Goal: Information Seeking & Learning: Learn about a topic

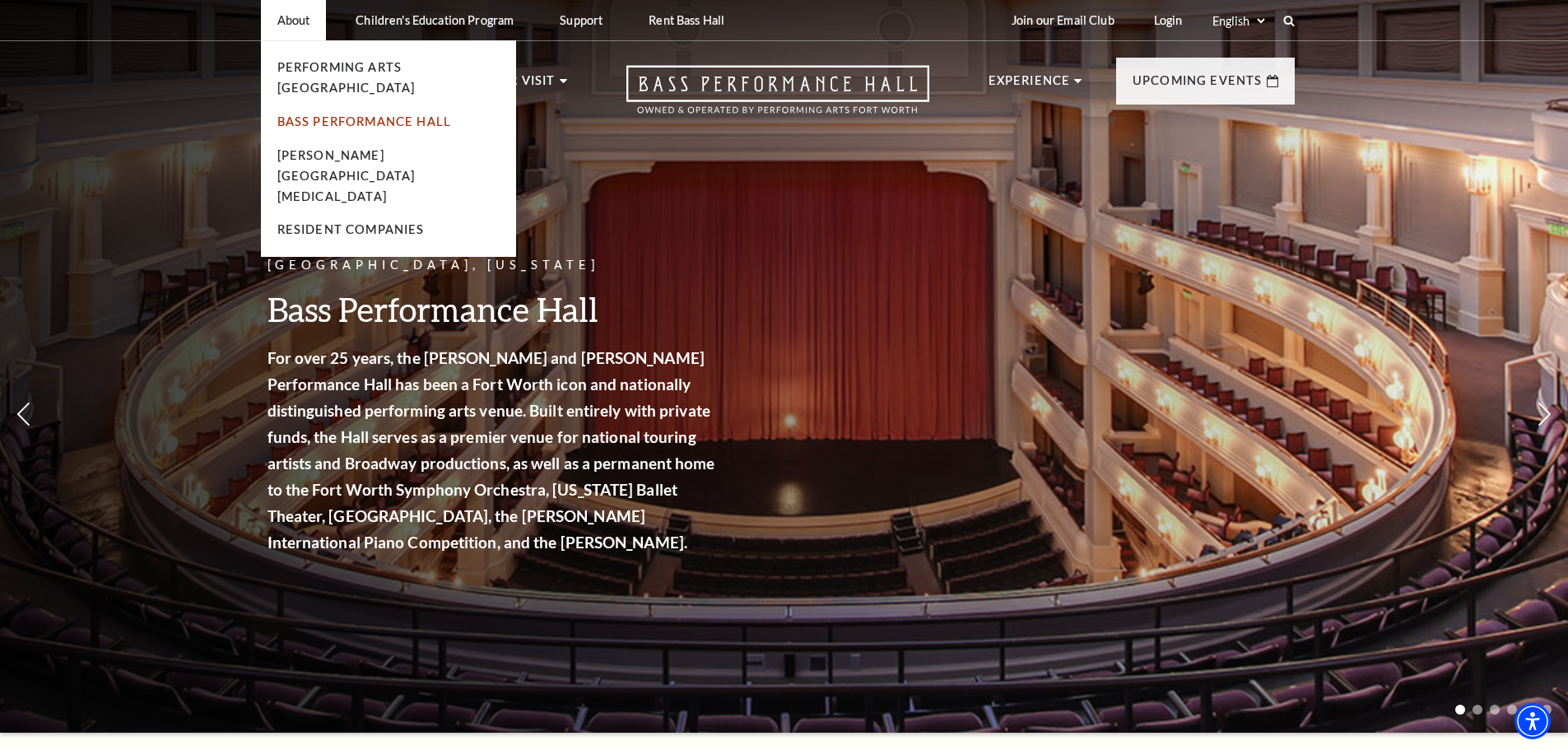
click at [319, 114] on link "Bass Performance Hall" at bounding box center [365, 121] width 175 height 14
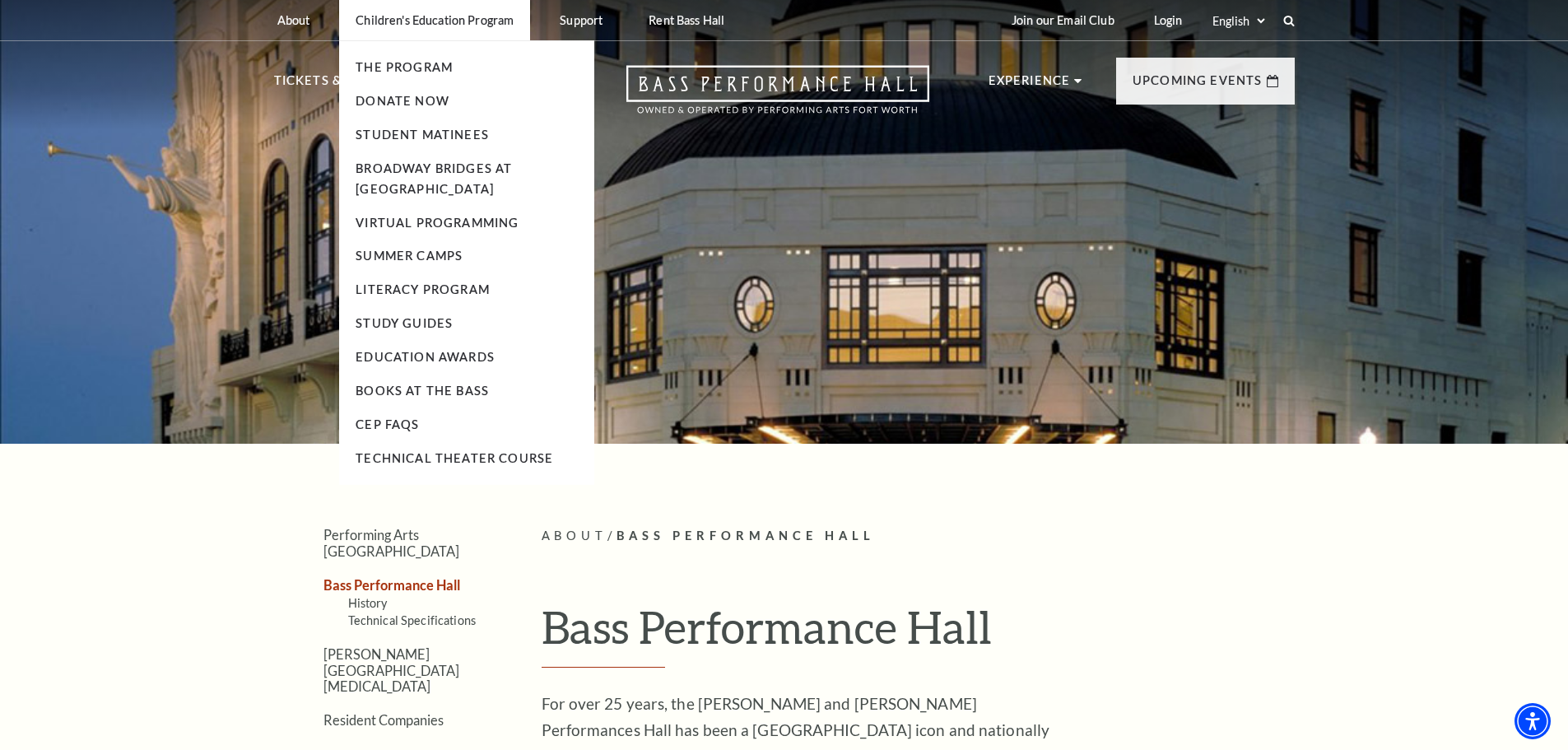
click at [407, 18] on p "Children's Education Program" at bounding box center [434, 20] width 158 height 14
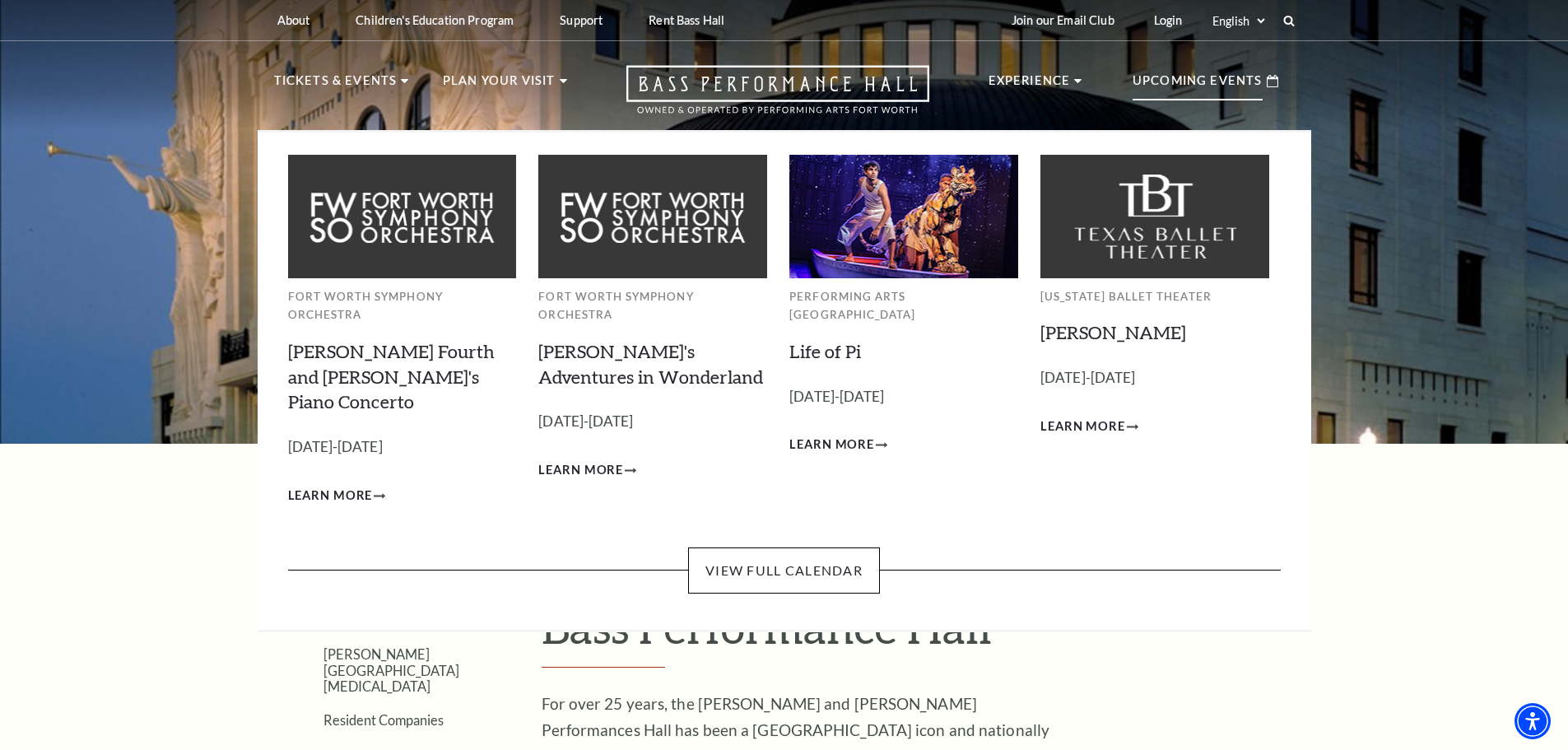
click at [1181, 89] on p "Upcoming Events" at bounding box center [1198, 85] width 130 height 29
click at [793, 547] on link "View Full Calendar" at bounding box center [784, 570] width 192 height 46
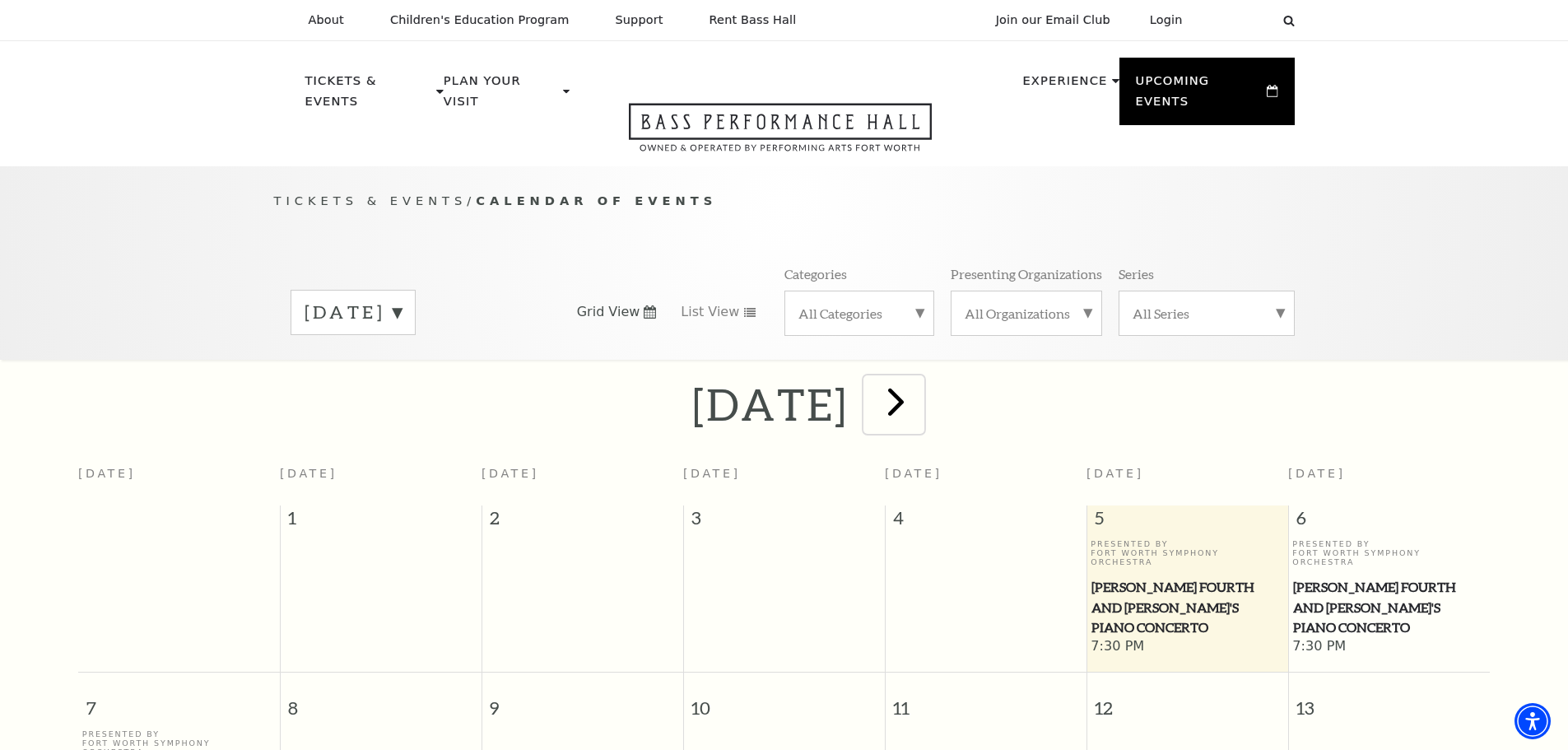
click at [919, 385] on span "next" at bounding box center [896, 401] width 47 height 47
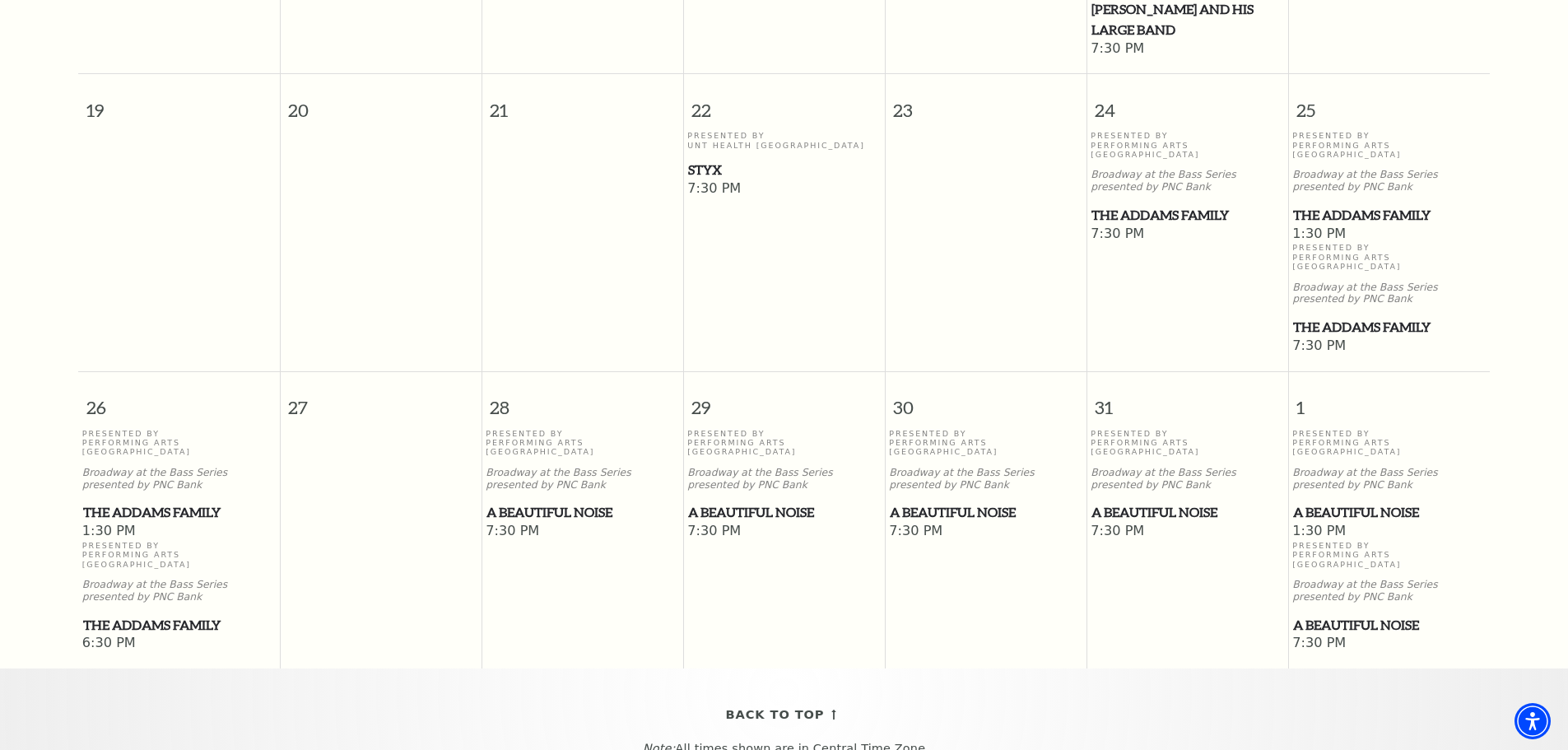
scroll to position [969, 0]
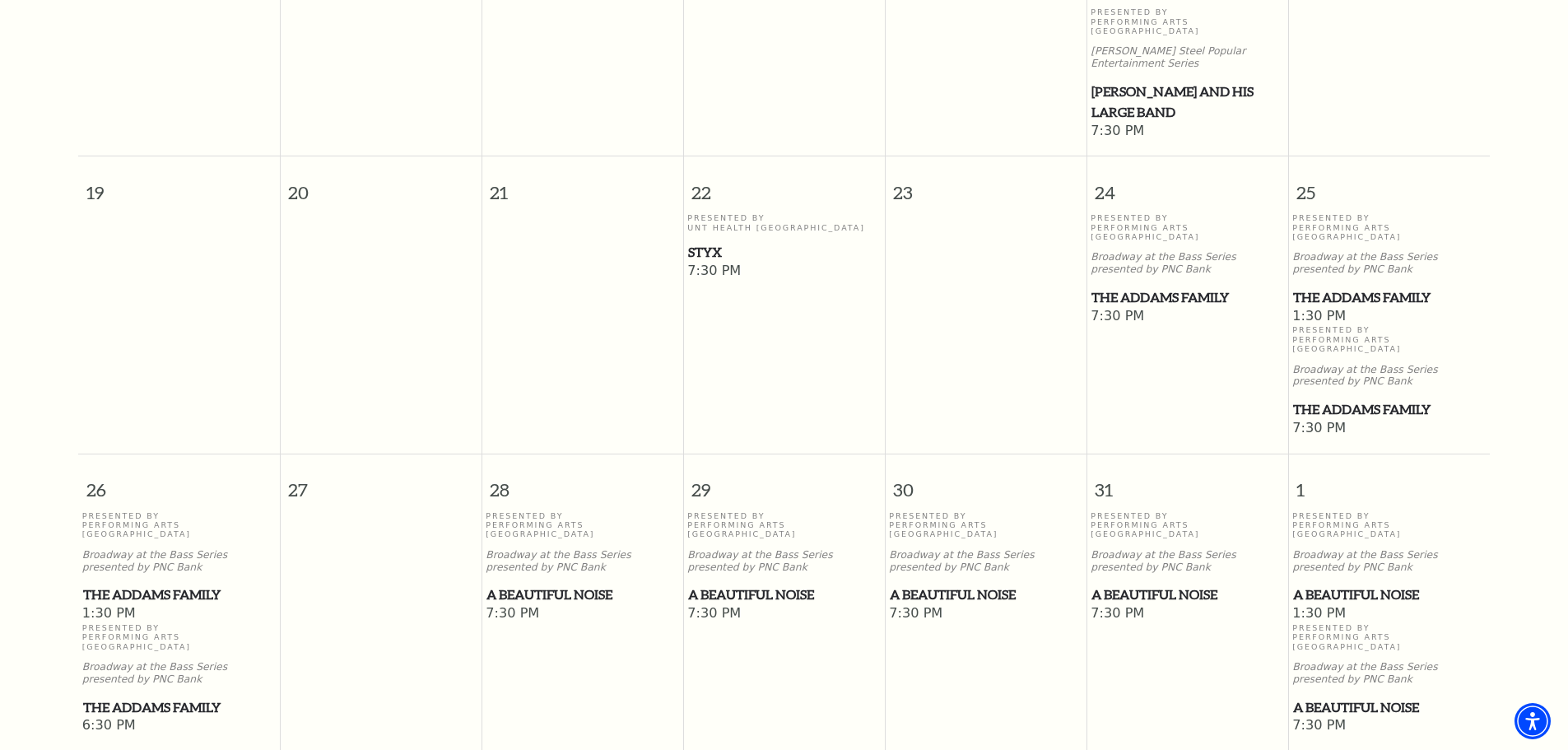
click at [1362, 325] on p "Presented By Performing Arts Fort Worth" at bounding box center [1389, 339] width 194 height 28
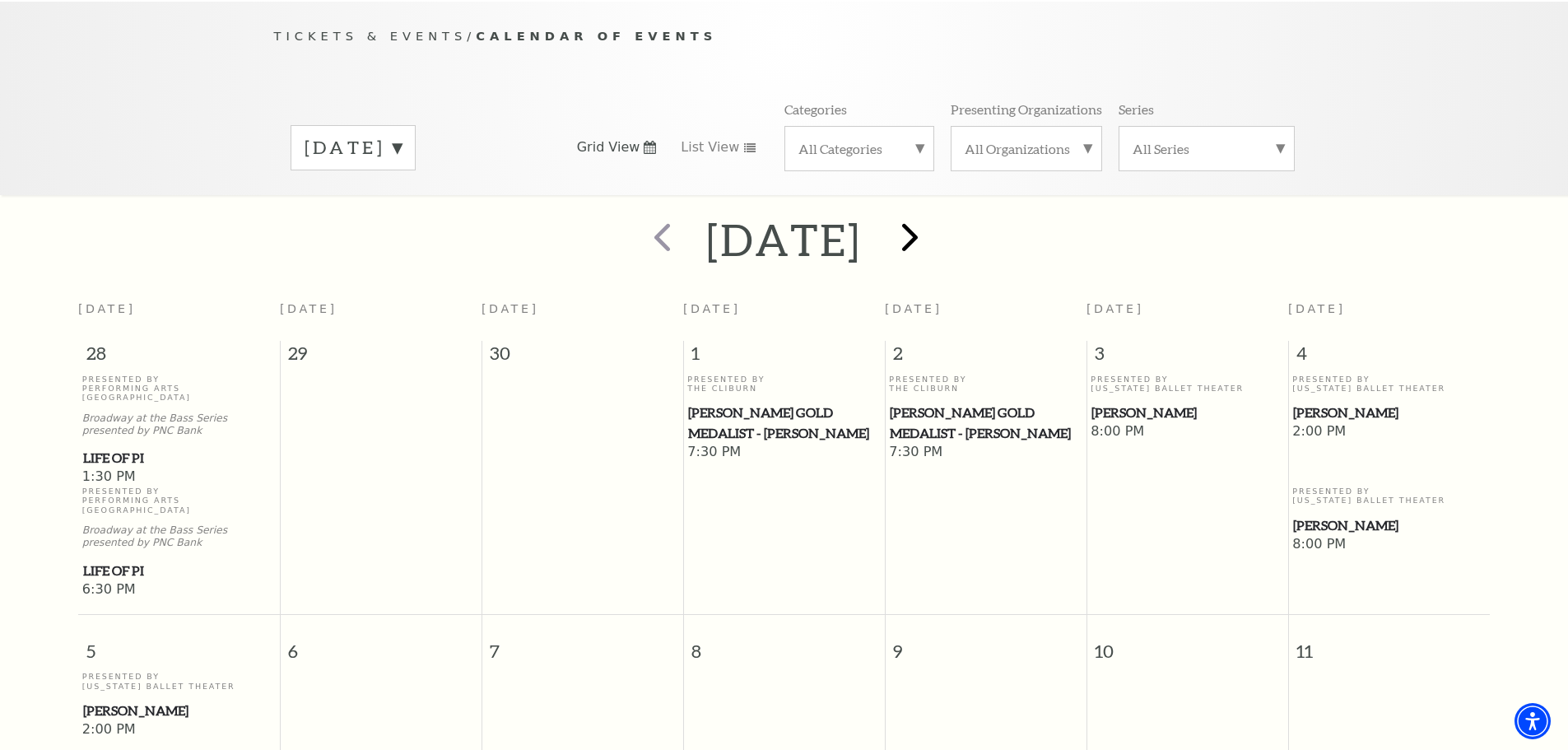
scroll to position [247, 0]
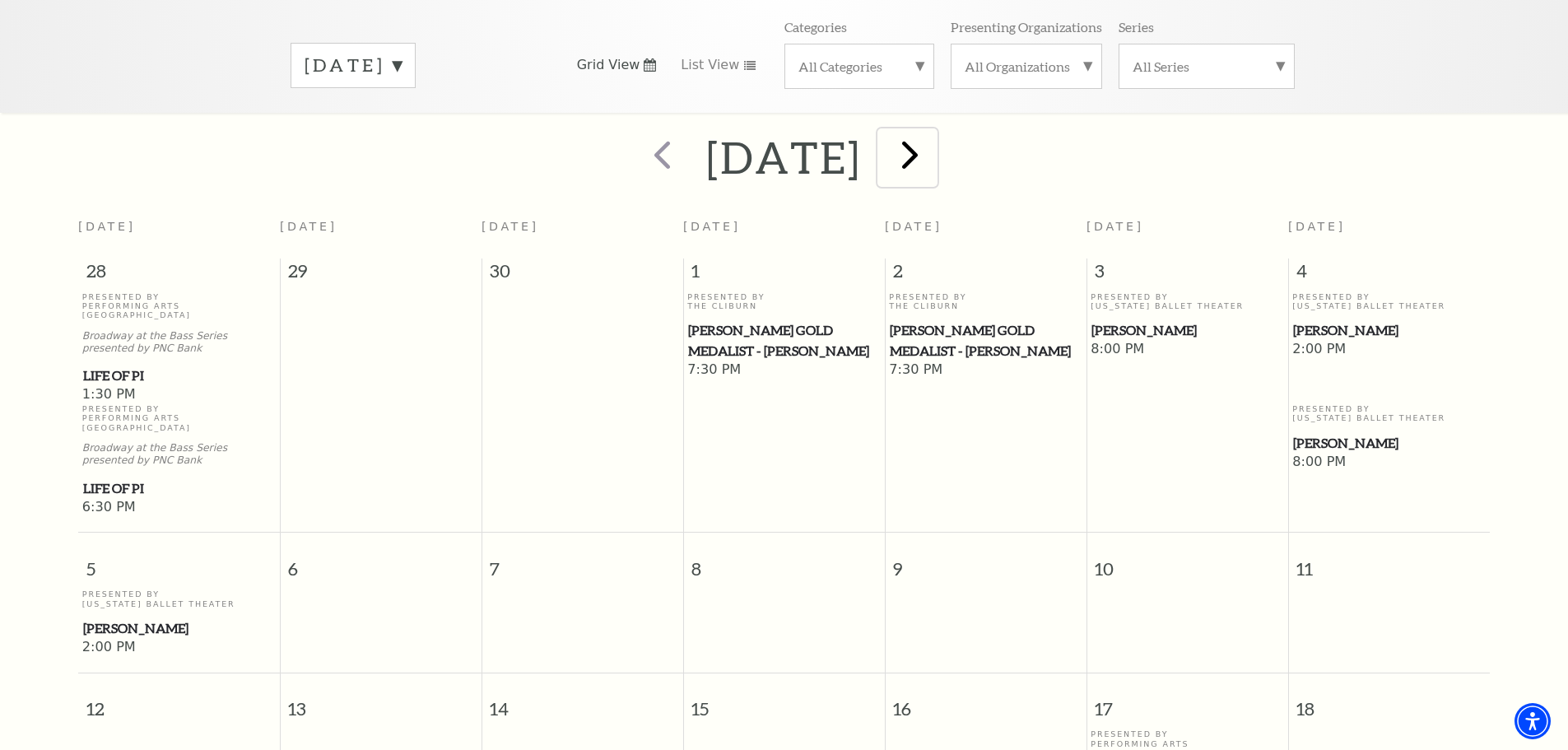
click at [933, 144] on span "next" at bounding box center [911, 155] width 47 height 47
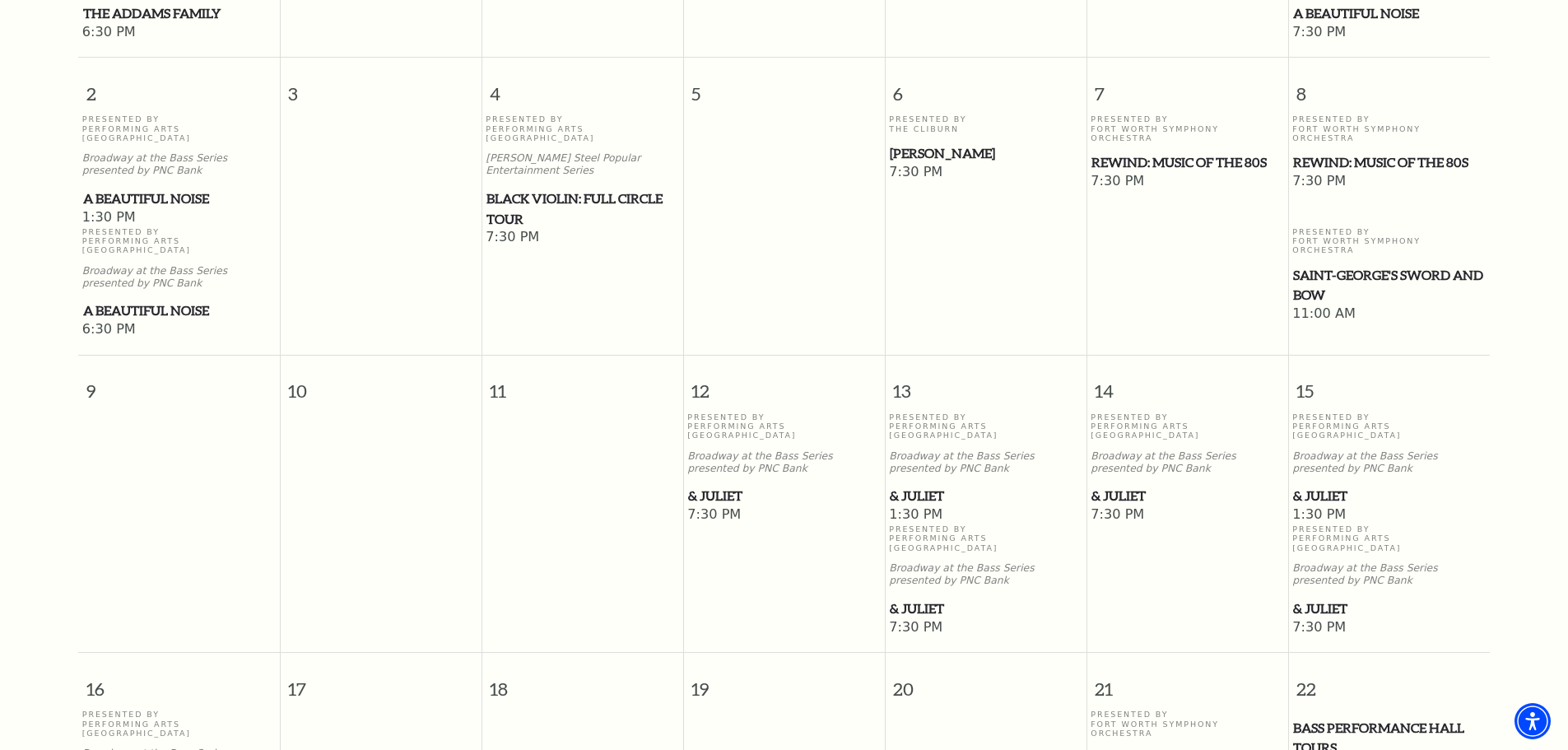
scroll to position [311, 0]
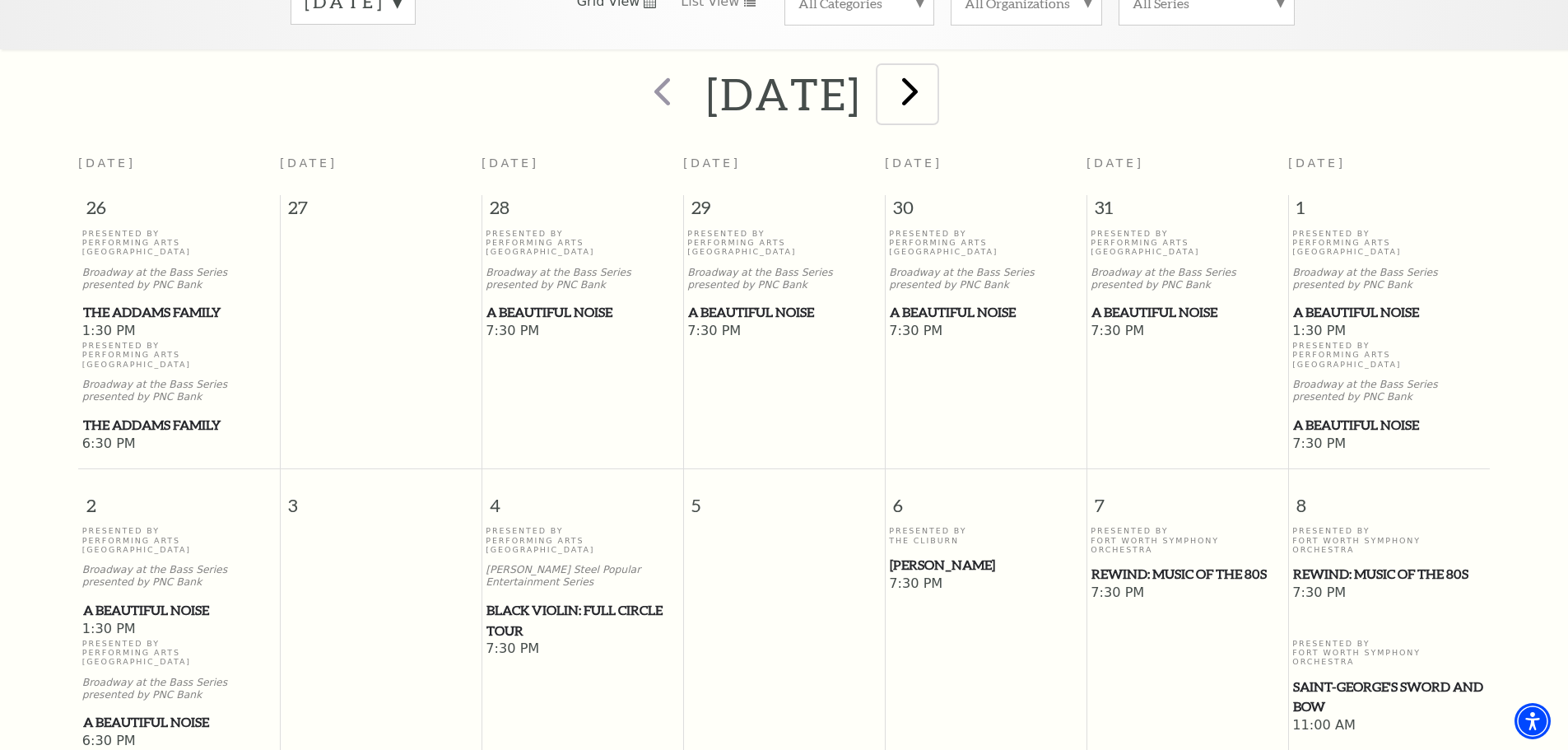
click at [933, 94] on span "next" at bounding box center [911, 91] width 47 height 47
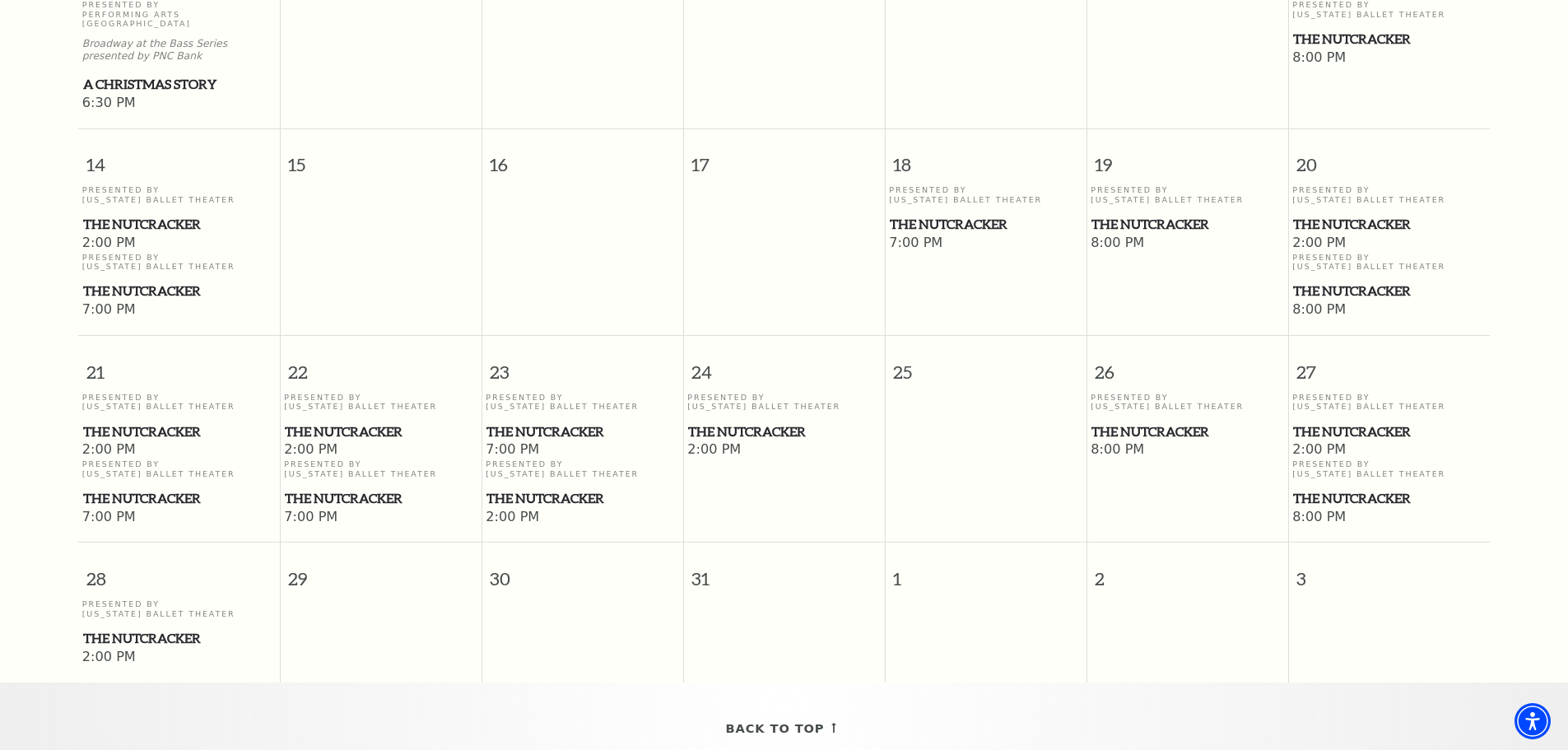
scroll to position [1051, 0]
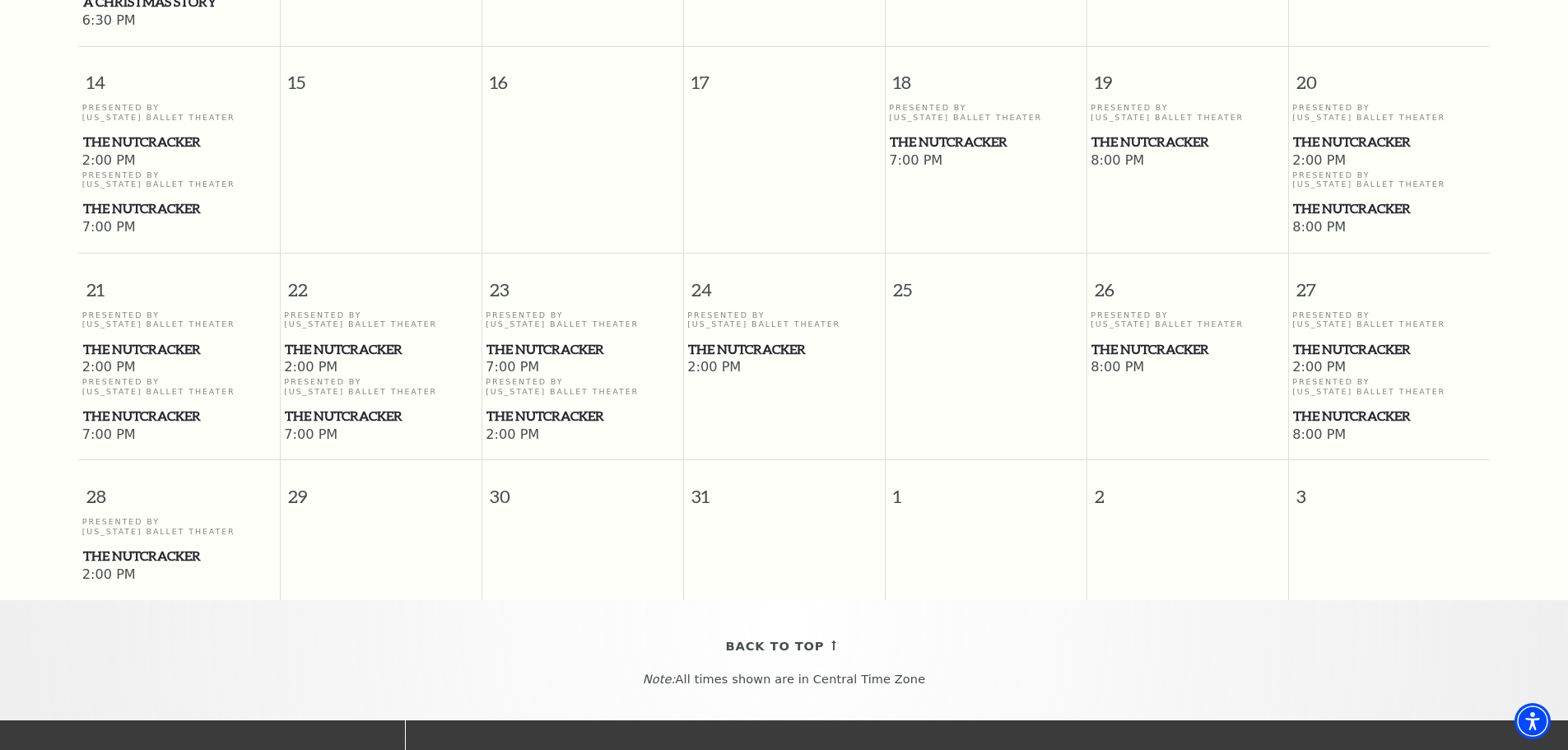
click at [1356, 339] on span "The Nutcracker" at bounding box center [1389, 349] width 192 height 21
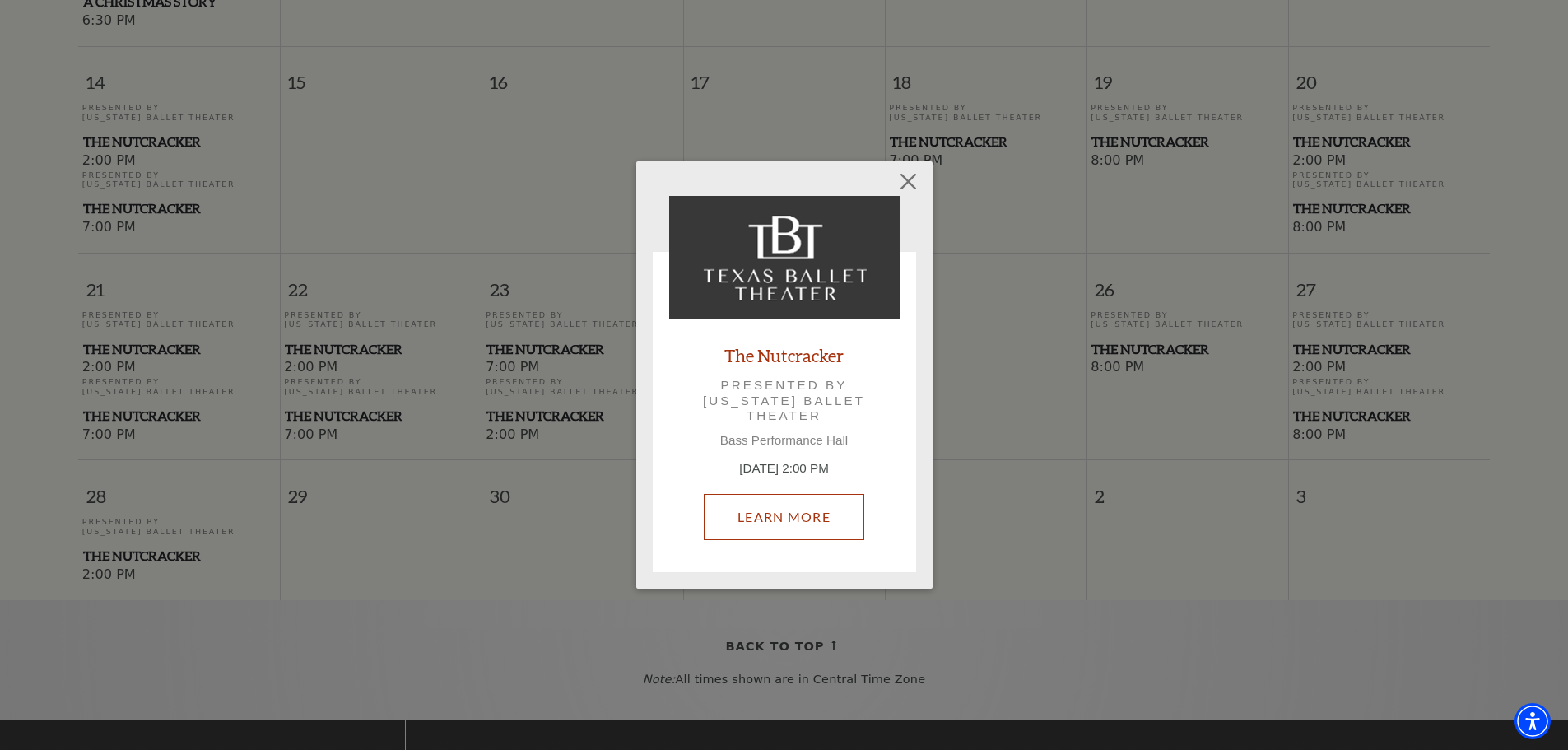
click at [758, 521] on link "Learn More" at bounding box center [784, 517] width 161 height 46
